Goal: Navigation & Orientation: Find specific page/section

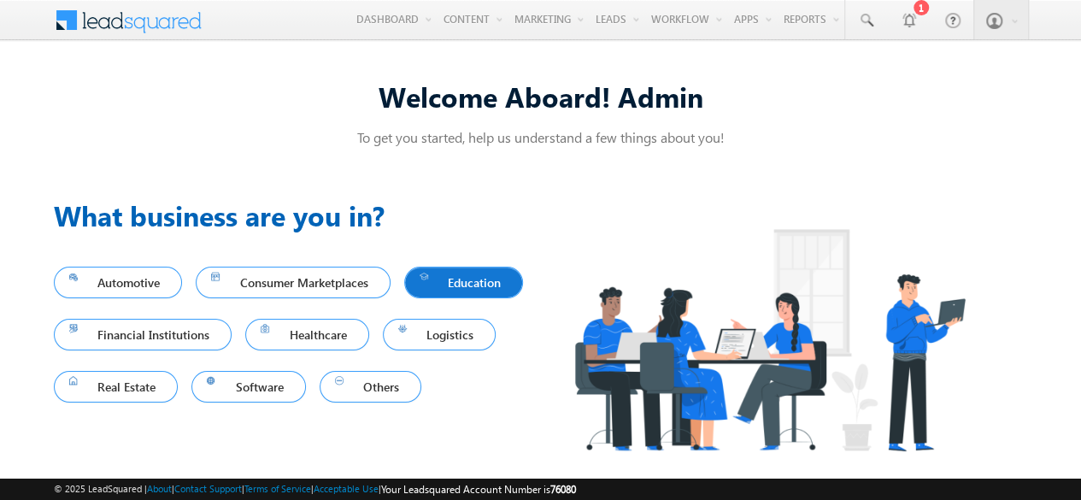
click at [430, 277] on div at bounding box center [425, 276] width 10 height 10
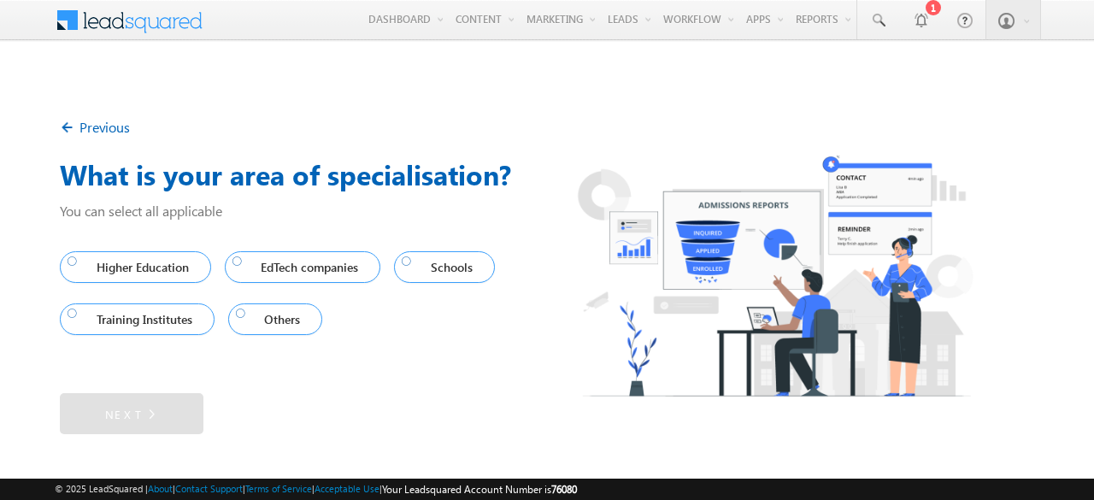
click at [292, 110] on div "Previous" at bounding box center [547, 127] width 975 height 39
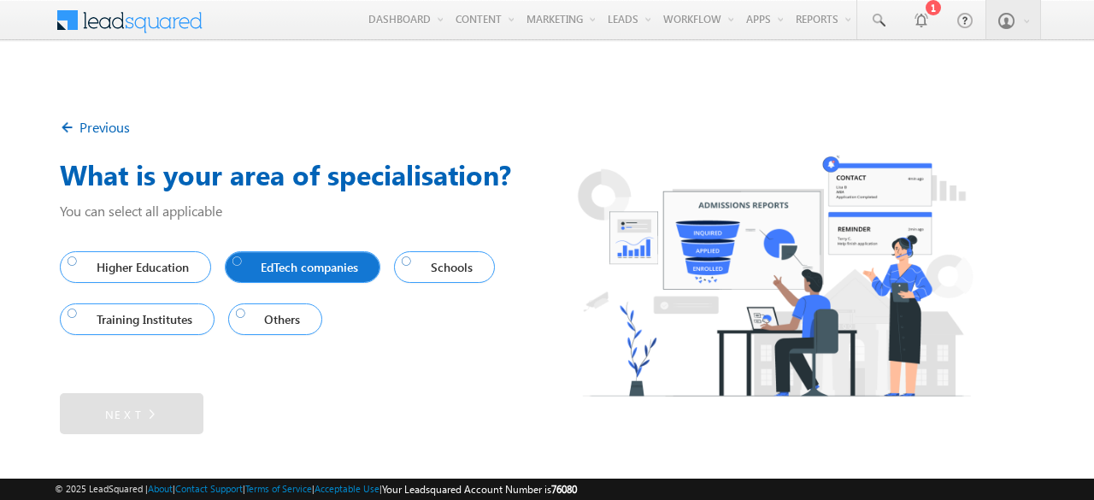
click at [265, 262] on span "EdTech companies" at bounding box center [299, 267] width 133 height 23
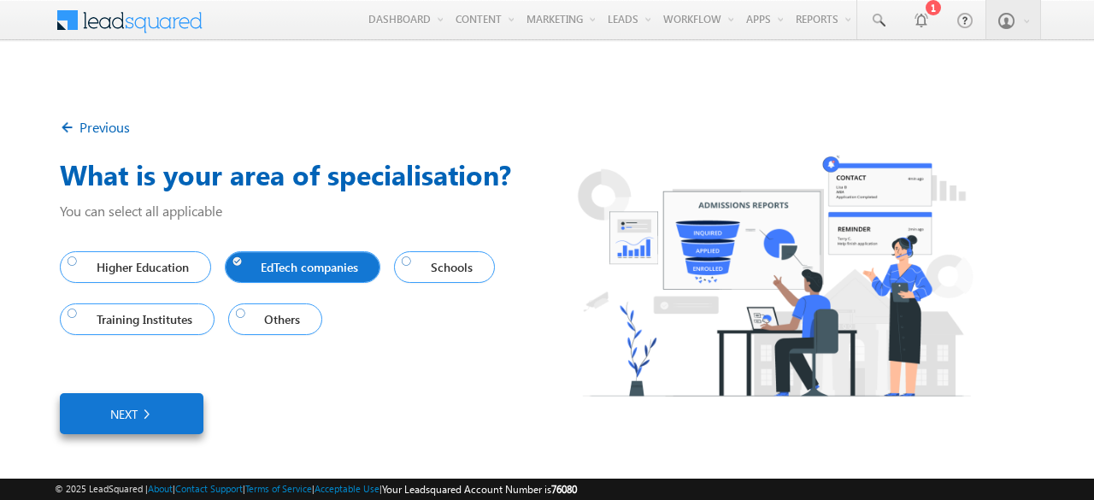
click at [127, 418] on link "Next" at bounding box center [132, 413] width 144 height 41
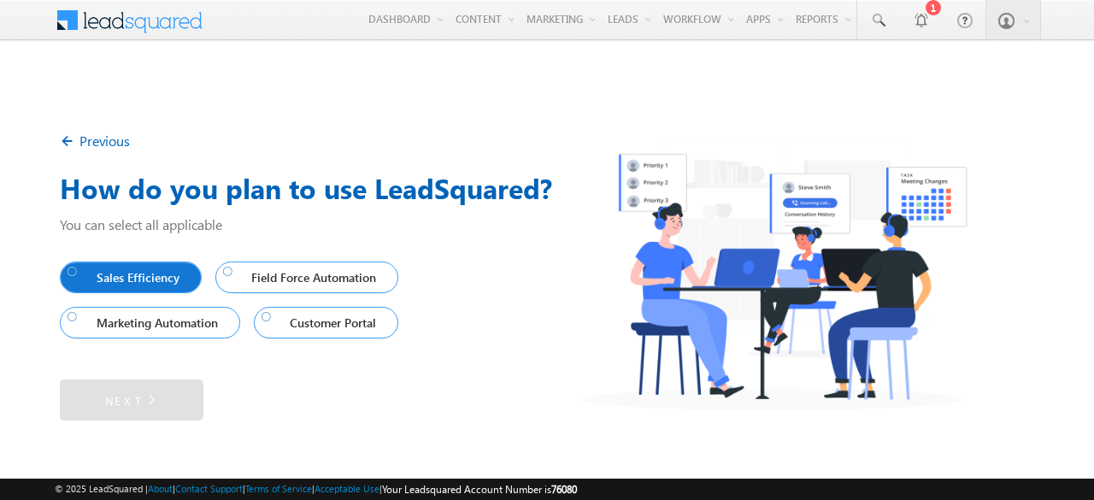
click at [123, 291] on link "Sales Efficiency" at bounding box center [131, 278] width 142 height 32
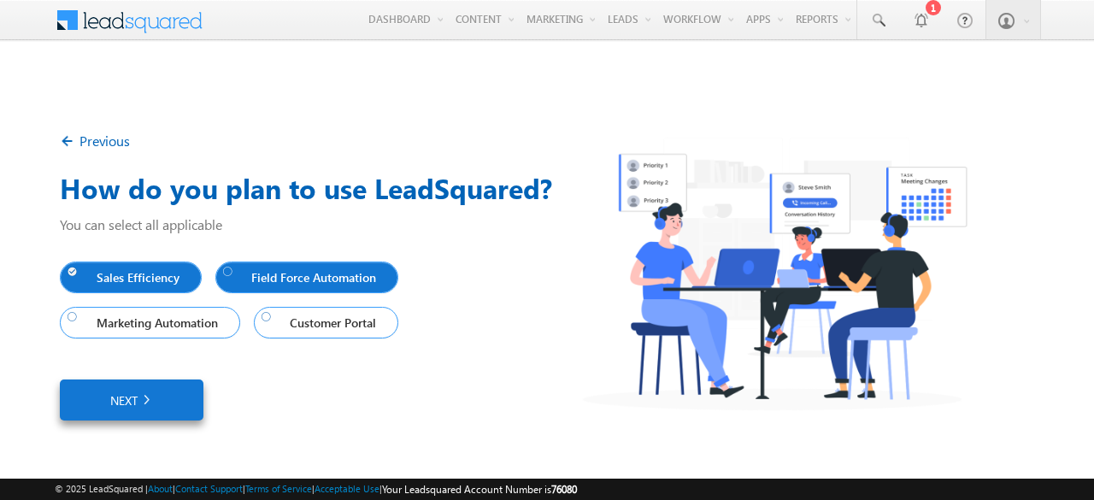
click at [268, 280] on span "Field Force Automation" at bounding box center [303, 277] width 161 height 23
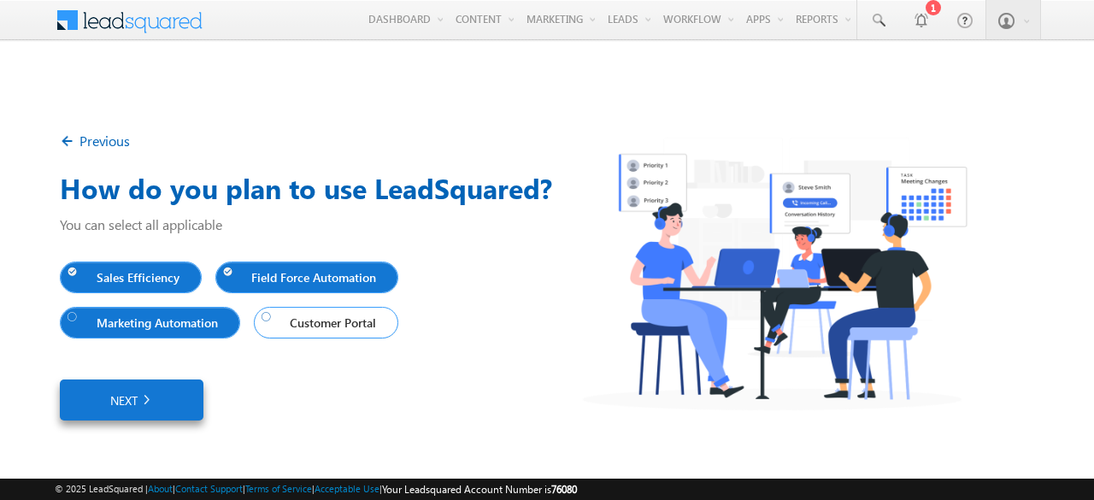
click at [144, 321] on span "Marketing Automation" at bounding box center [146, 322] width 157 height 23
click at [292, 330] on span "Customer Portal" at bounding box center [323, 322] width 122 height 23
click at [162, 406] on link "Next" at bounding box center [132, 400] width 144 height 41
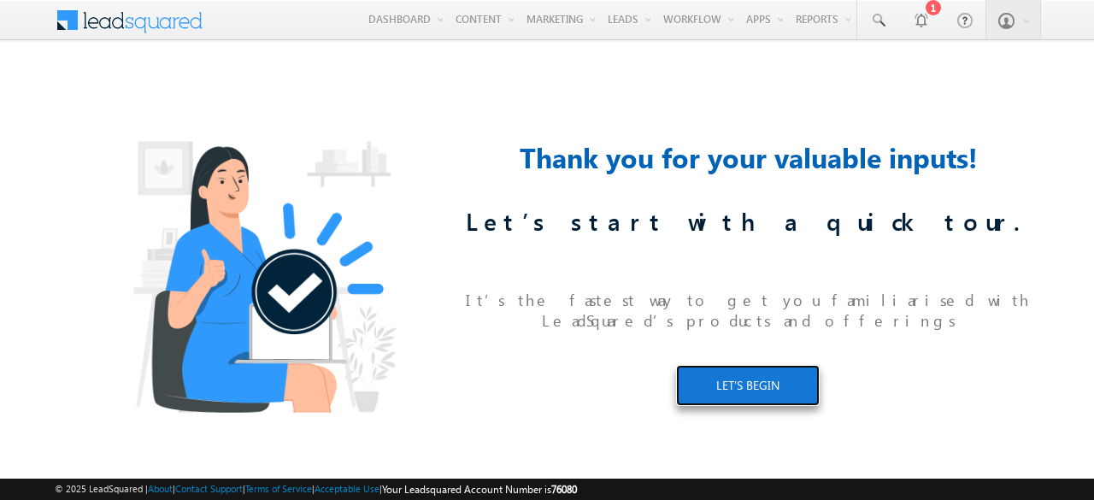
click at [734, 375] on link "LET’S BEGIN" at bounding box center [748, 385] width 144 height 41
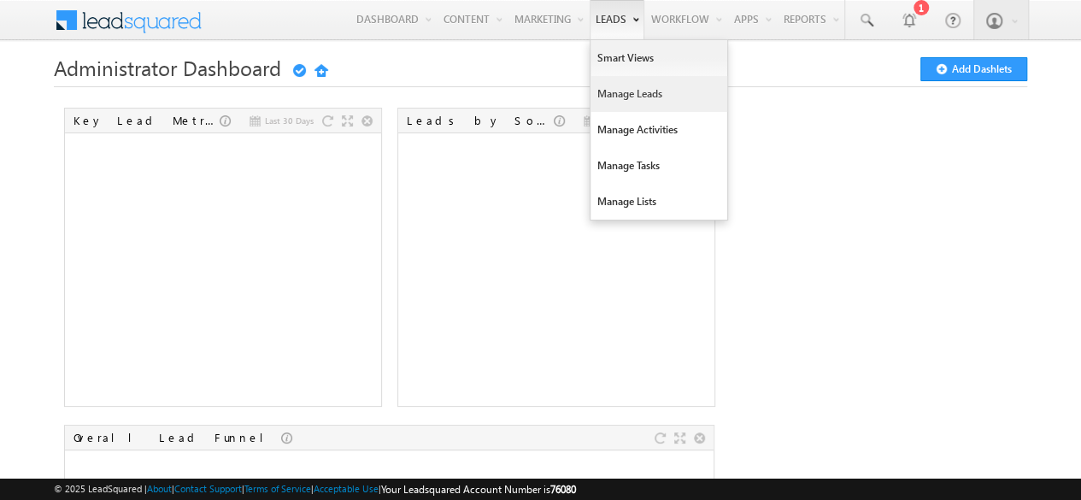
click at [622, 105] on link "Manage Leads" at bounding box center [659, 94] width 137 height 36
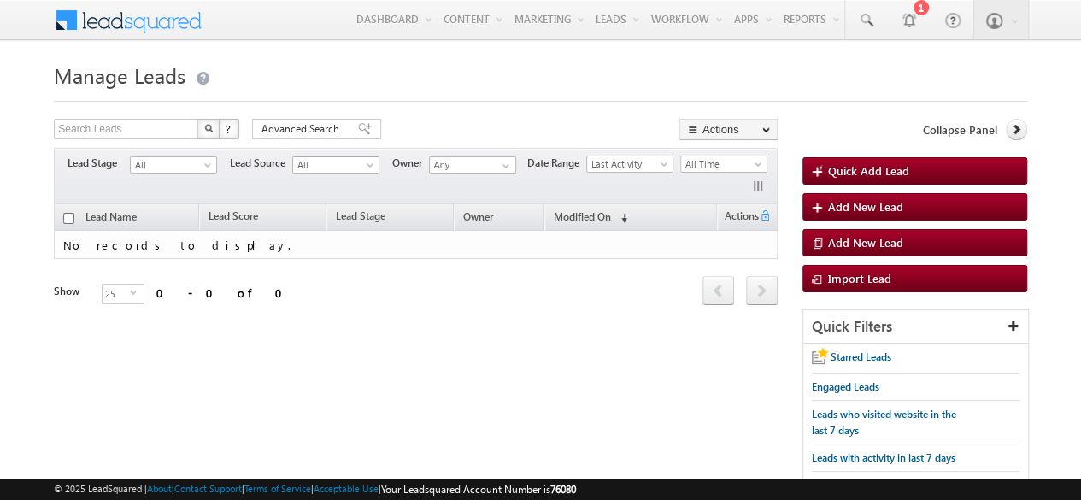
click at [353, 161] on span "All" at bounding box center [333, 164] width 81 height 15
click at [167, 164] on span "All" at bounding box center [171, 164] width 81 height 15
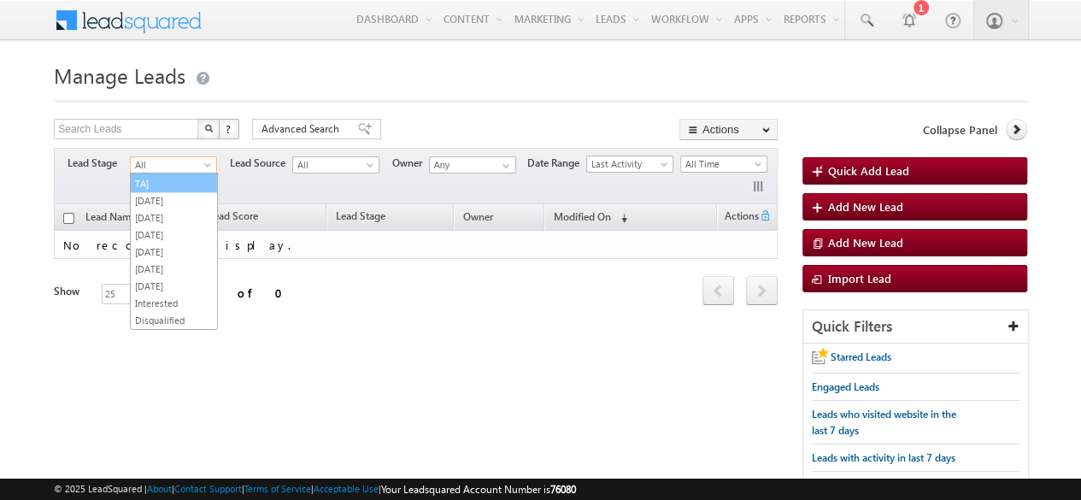
scroll to position [721, 0]
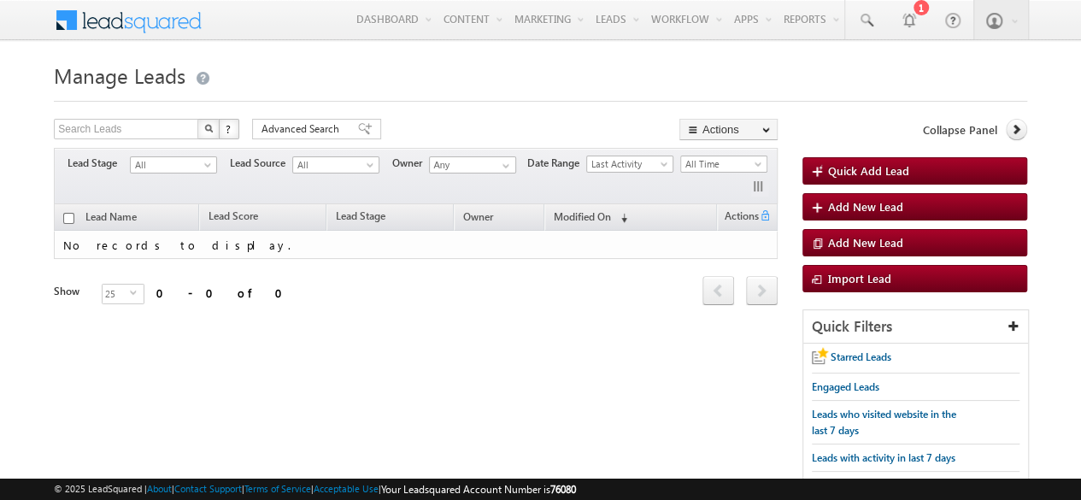
click at [323, 309] on div "Lead Name Lead Score Lead Stage Owner Modified On first" at bounding box center [416, 267] width 724 height 127
